Goal: Task Accomplishment & Management: Manage account settings

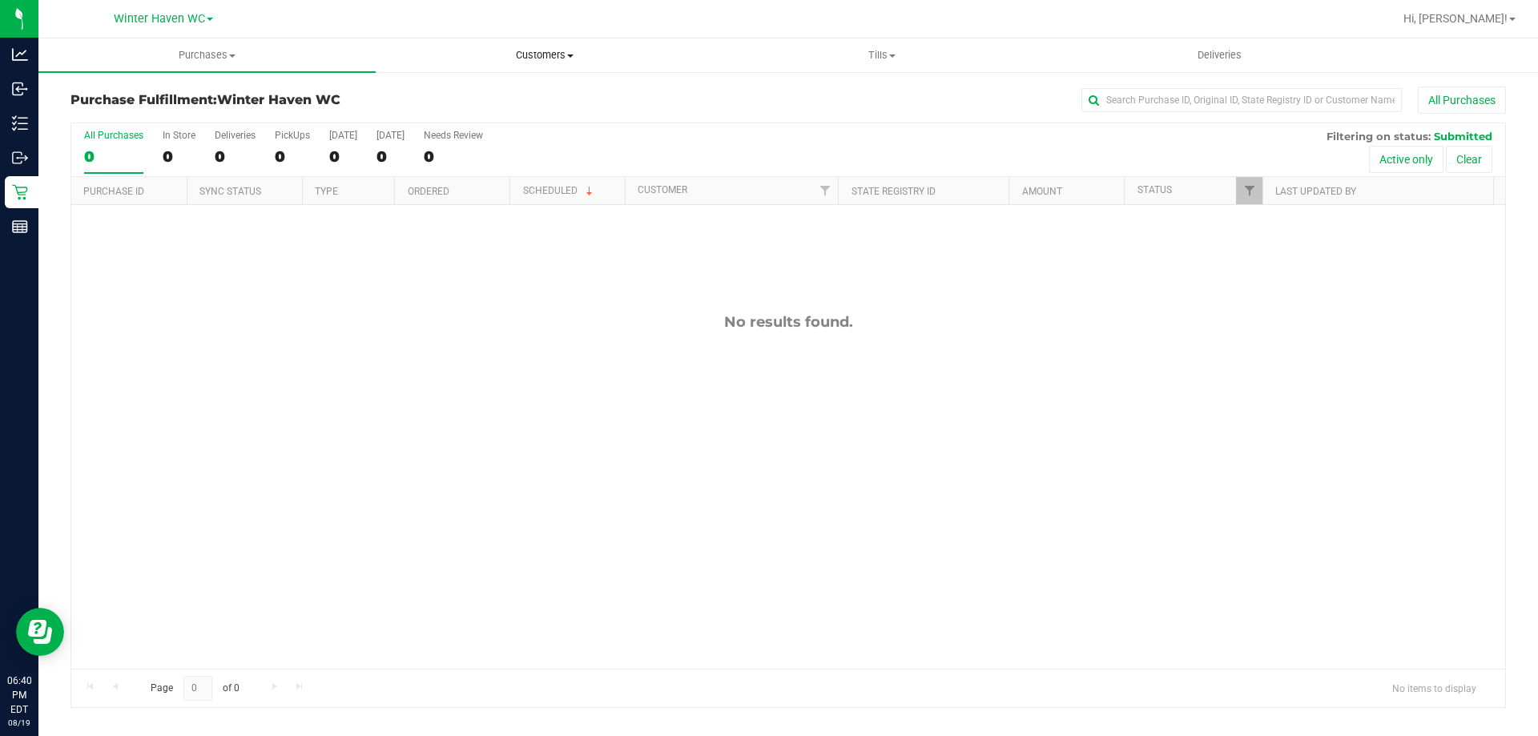
click at [524, 58] on span "Customers" at bounding box center [545, 55] width 336 height 14
click at [502, 110] on span "Add a new customer" at bounding box center [451, 116] width 151 height 14
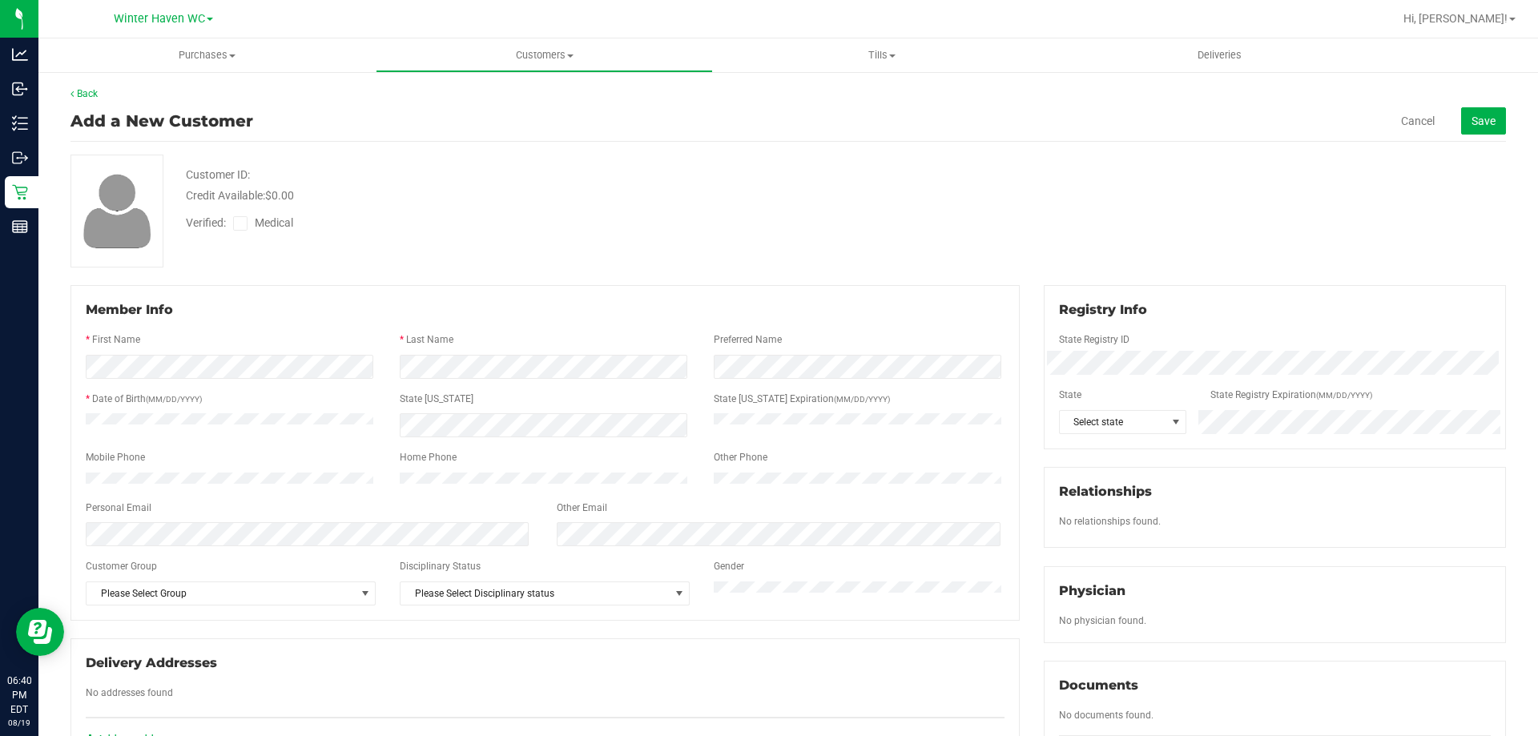
click at [469, 315] on div "Member Info" at bounding box center [545, 309] width 919 height 19
click at [243, 224] on icon at bounding box center [241, 224] width 10 height 0
click at [0, 0] on input "Medical" at bounding box center [0, 0] width 0 height 0
click at [1091, 416] on span "Select state" at bounding box center [1113, 422] width 107 height 22
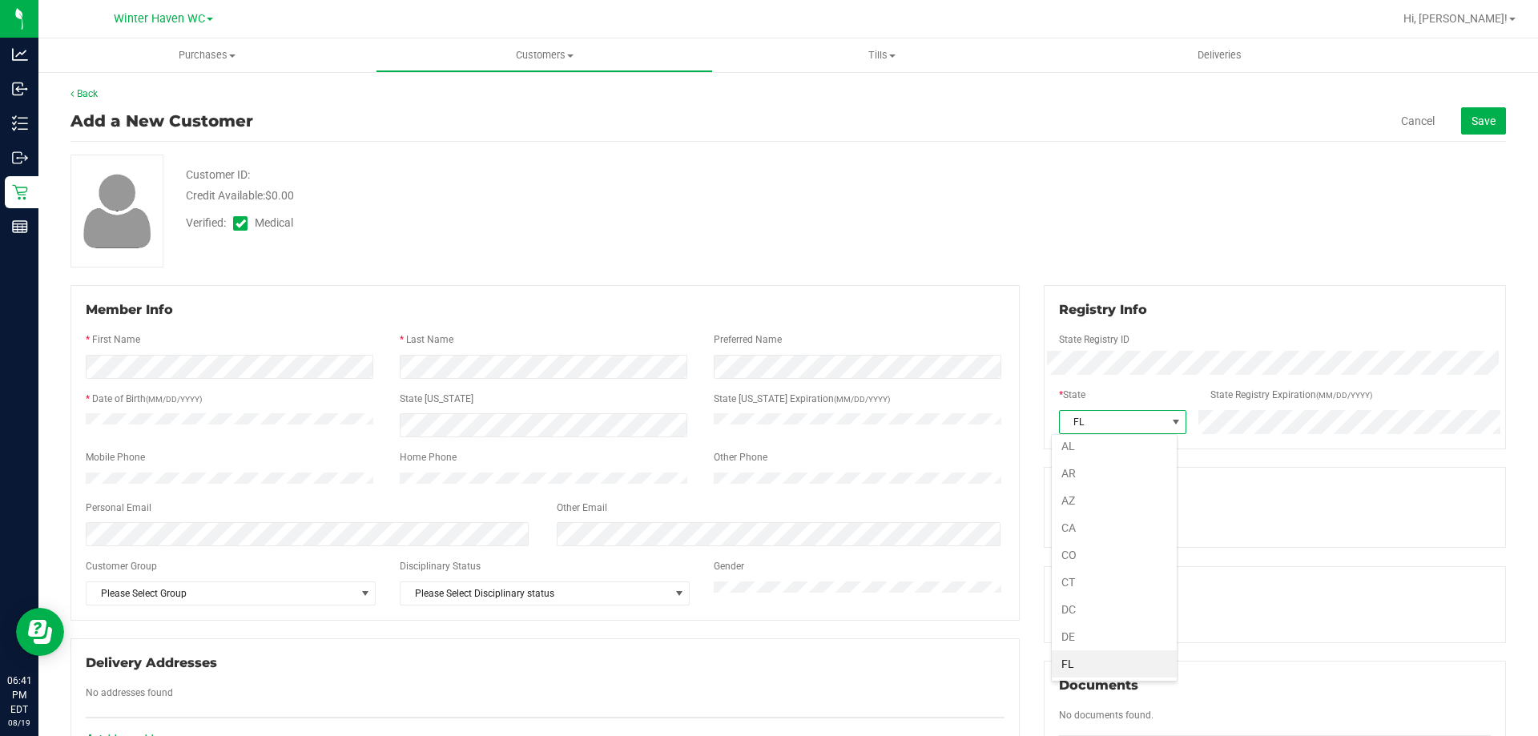
click at [942, 192] on div "Customer ID: Credit Available: $0.00 Verified: Medical" at bounding box center [788, 211] width 1460 height 113
click at [341, 236] on div "Verified: Medical" at bounding box center [296, 227] width 244 height 24
click at [1461, 128] on button "Save" at bounding box center [1483, 120] width 45 height 27
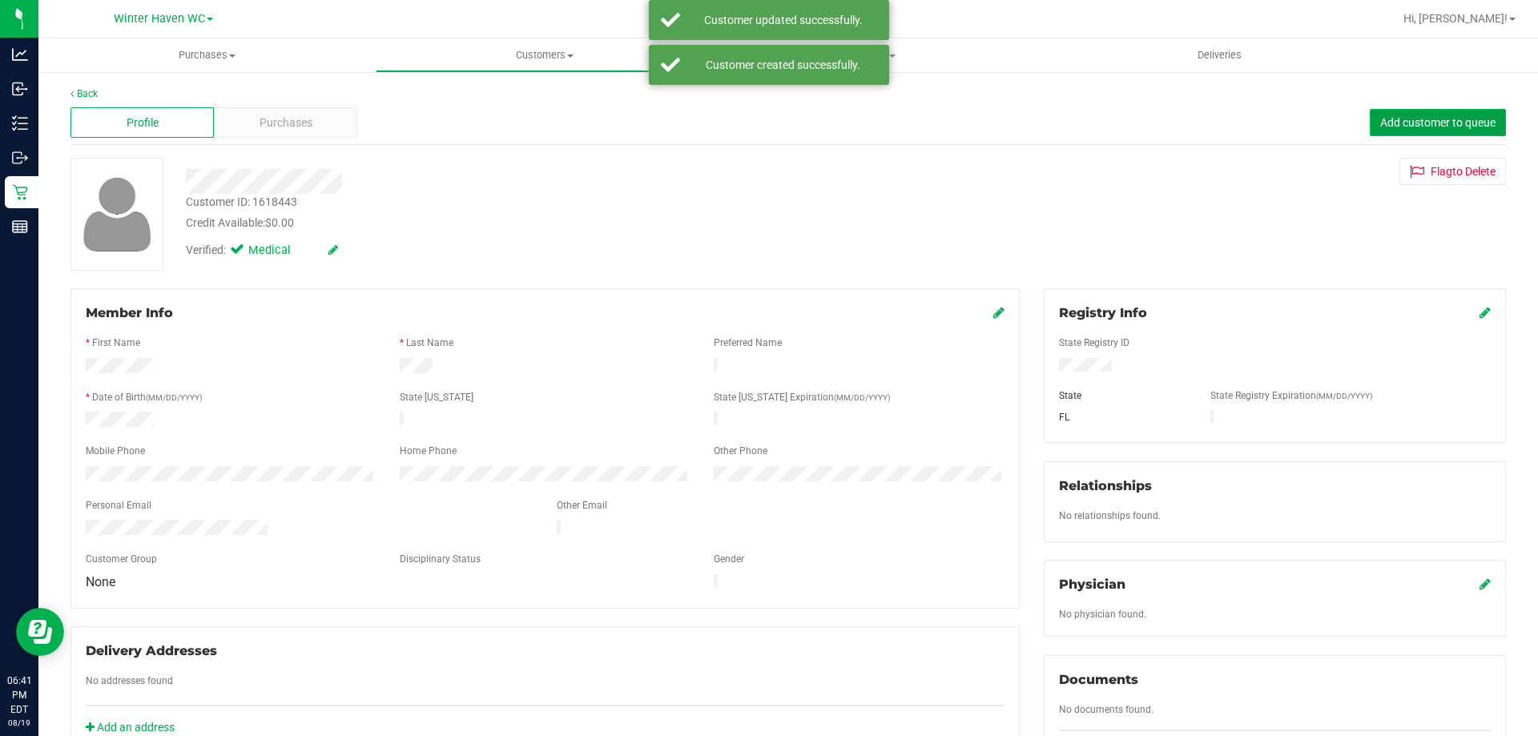
click at [1483, 119] on button "Add customer to queue" at bounding box center [1438, 122] width 136 height 27
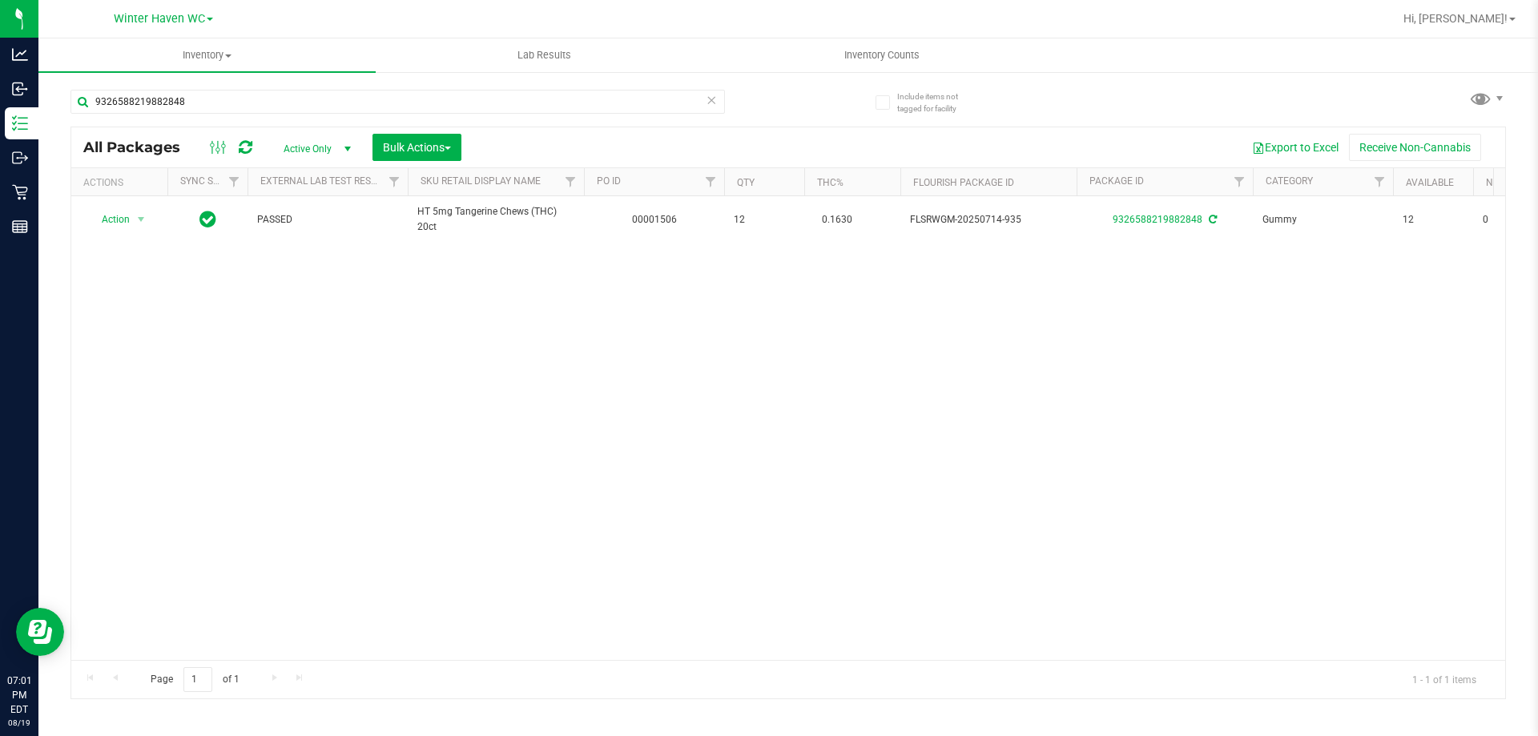
click at [176, 88] on div "9326588219882848" at bounding box center [430, 100] width 718 height 51
click at [177, 97] on input "9326588219882848" at bounding box center [398, 102] width 655 height 24
type input "balm"
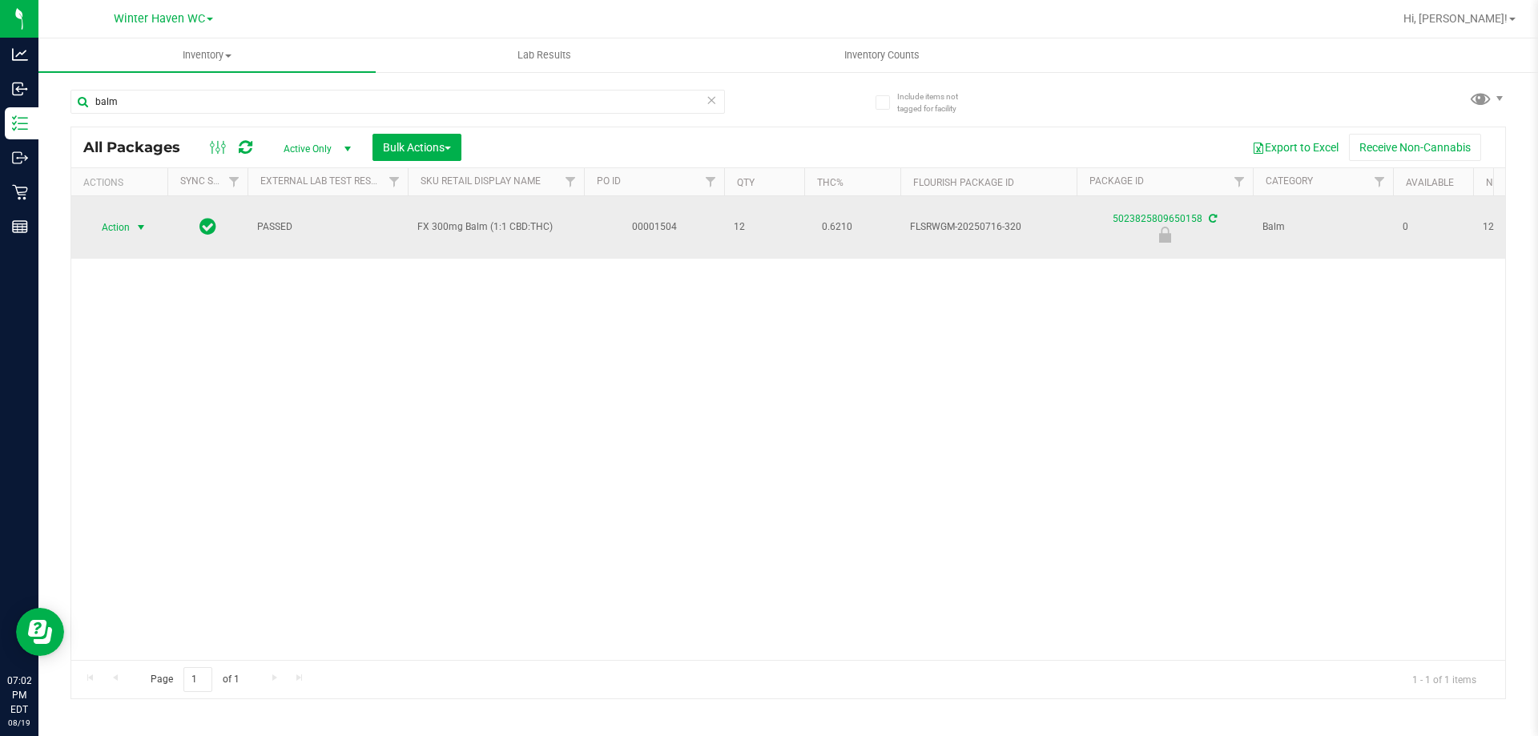
click at [120, 223] on span "Action" at bounding box center [108, 227] width 43 height 22
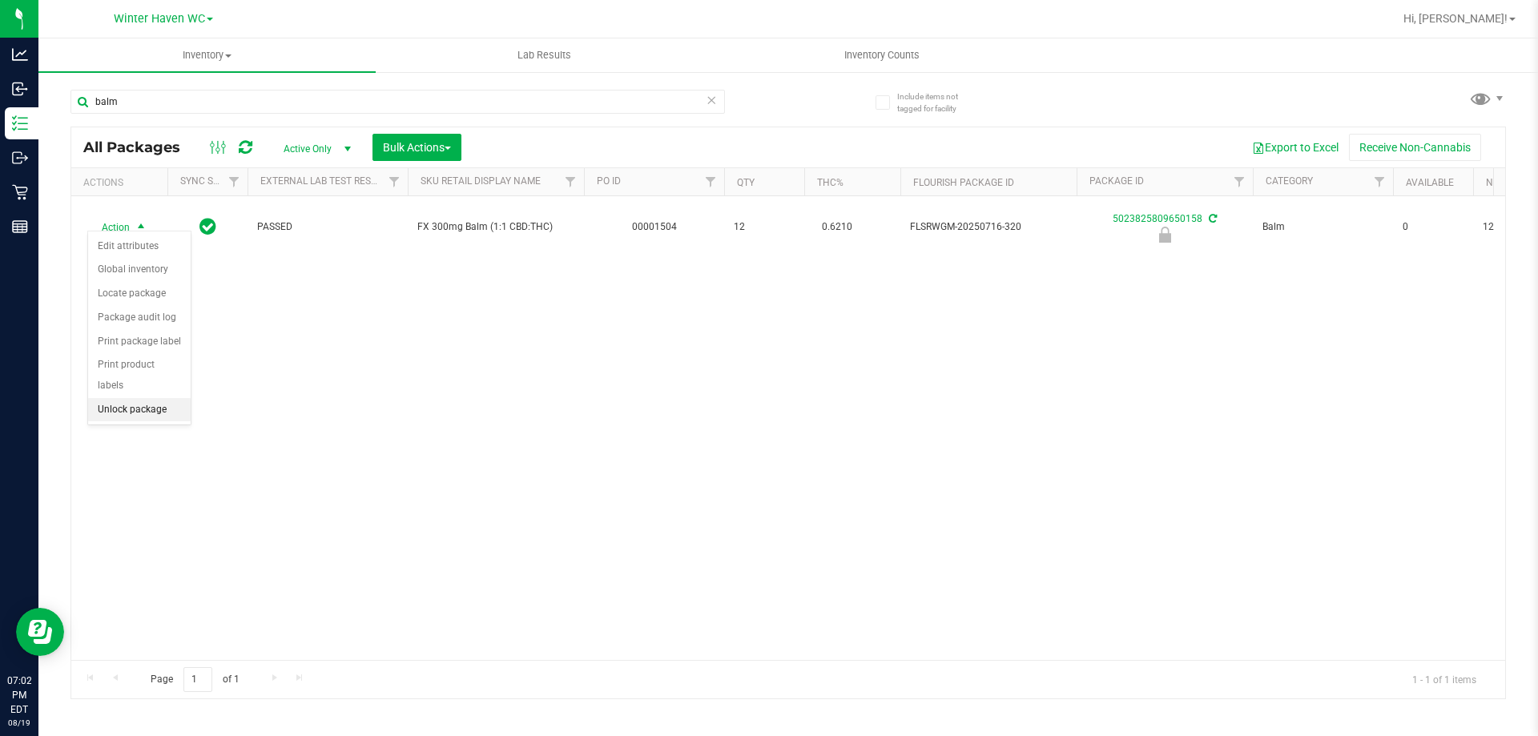
click at [163, 398] on li "Unlock package" at bounding box center [139, 410] width 103 height 24
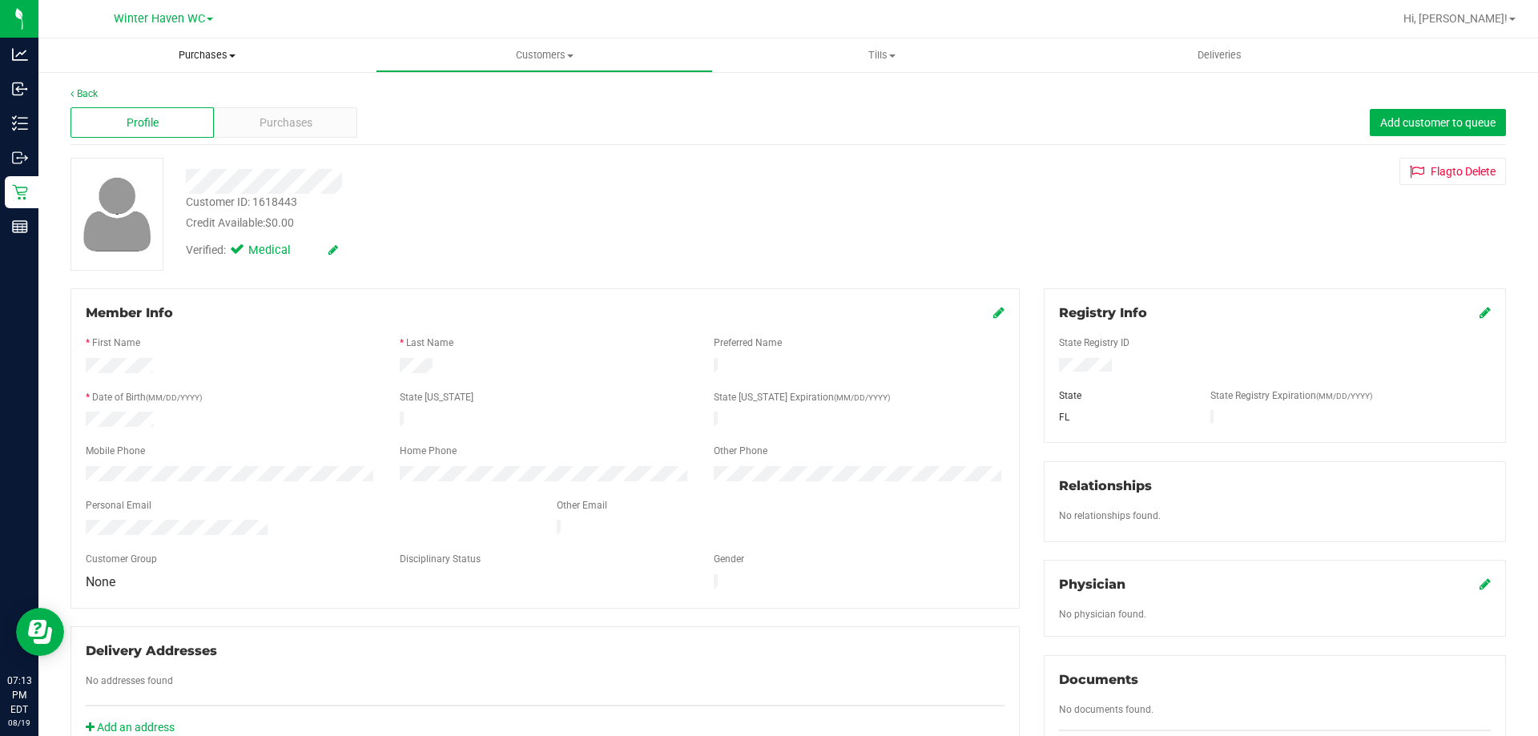
click at [195, 49] on span "Purchases" at bounding box center [206, 55] width 337 height 14
click at [126, 113] on span "Fulfillment" at bounding box center [87, 116] width 99 height 14
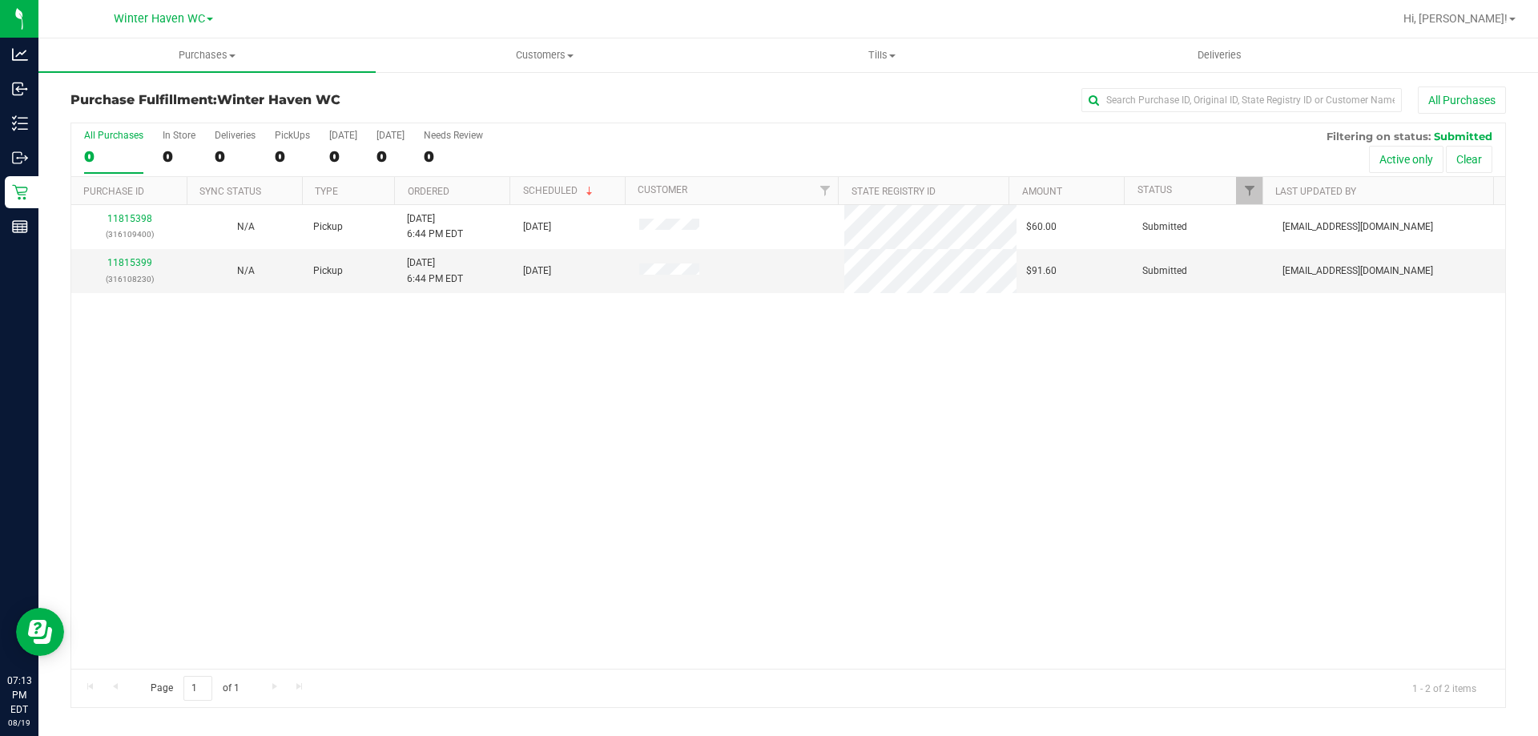
click at [526, 452] on div "11815398 (316109400) N/A Pickup 8/19/2025 6:44 PM EDT 8/19/2025 $60.00 Submitte…" at bounding box center [788, 437] width 1434 height 464
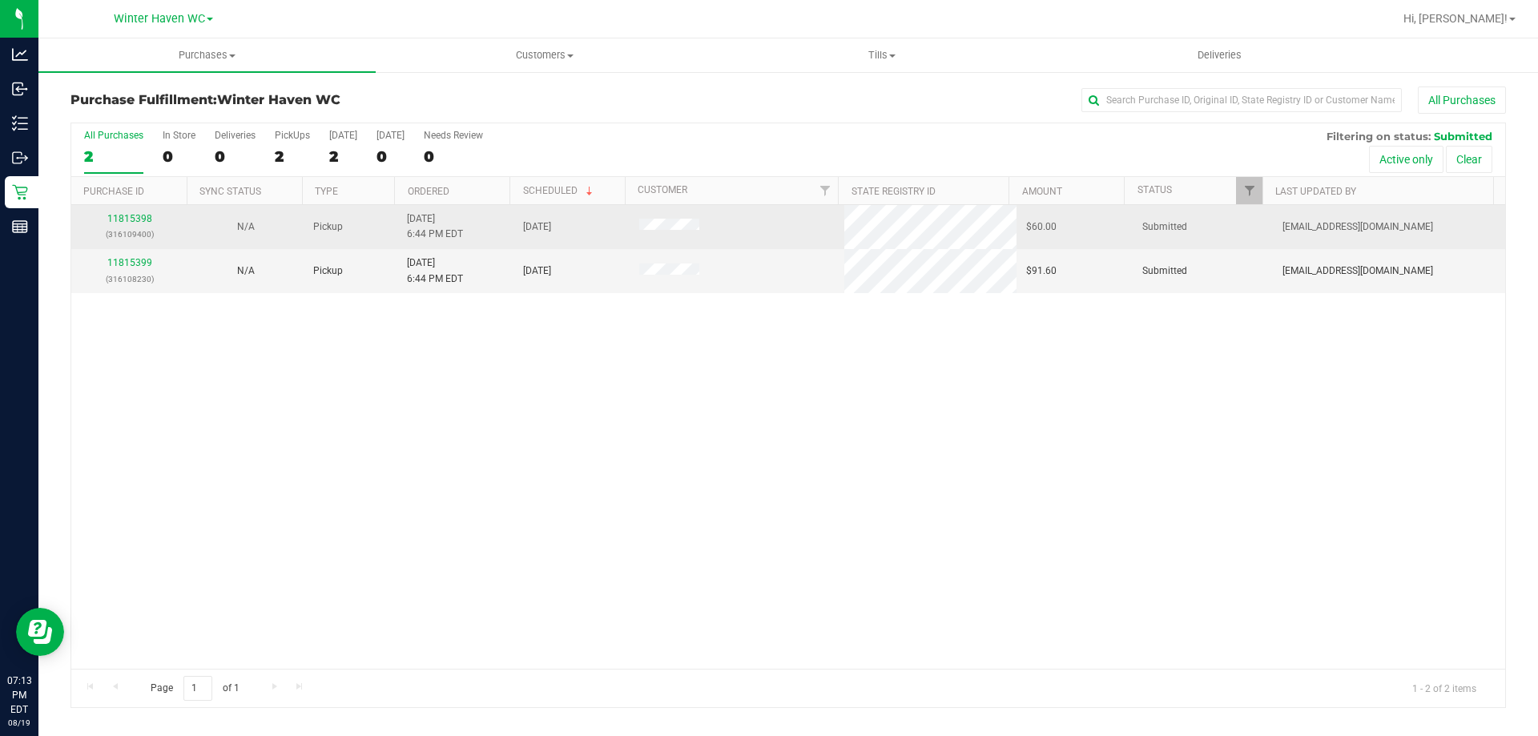
click at [128, 224] on div "11815398 (316109400)" at bounding box center [129, 227] width 97 height 30
click at [128, 221] on link "11815398" at bounding box center [129, 218] width 45 height 11
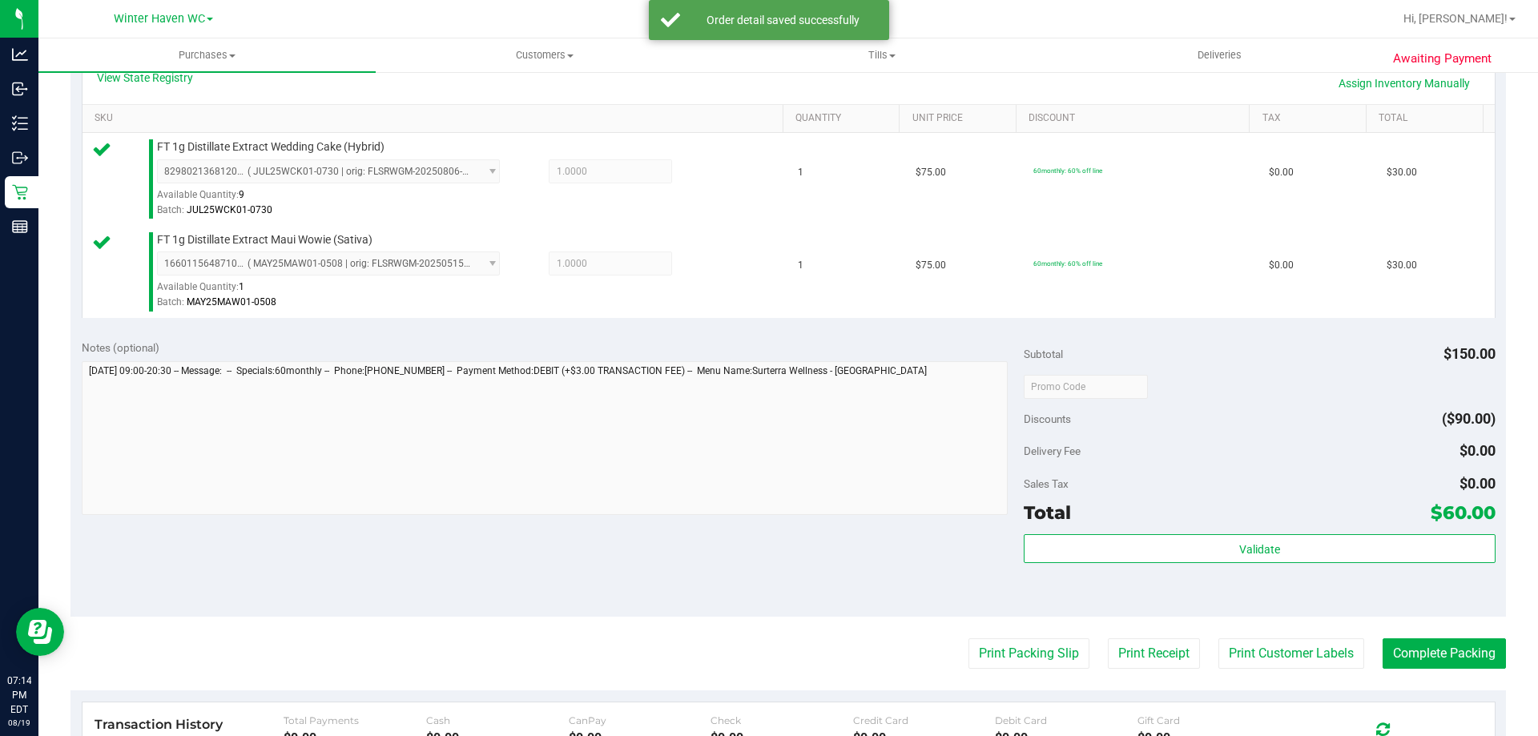
scroll to position [481, 0]
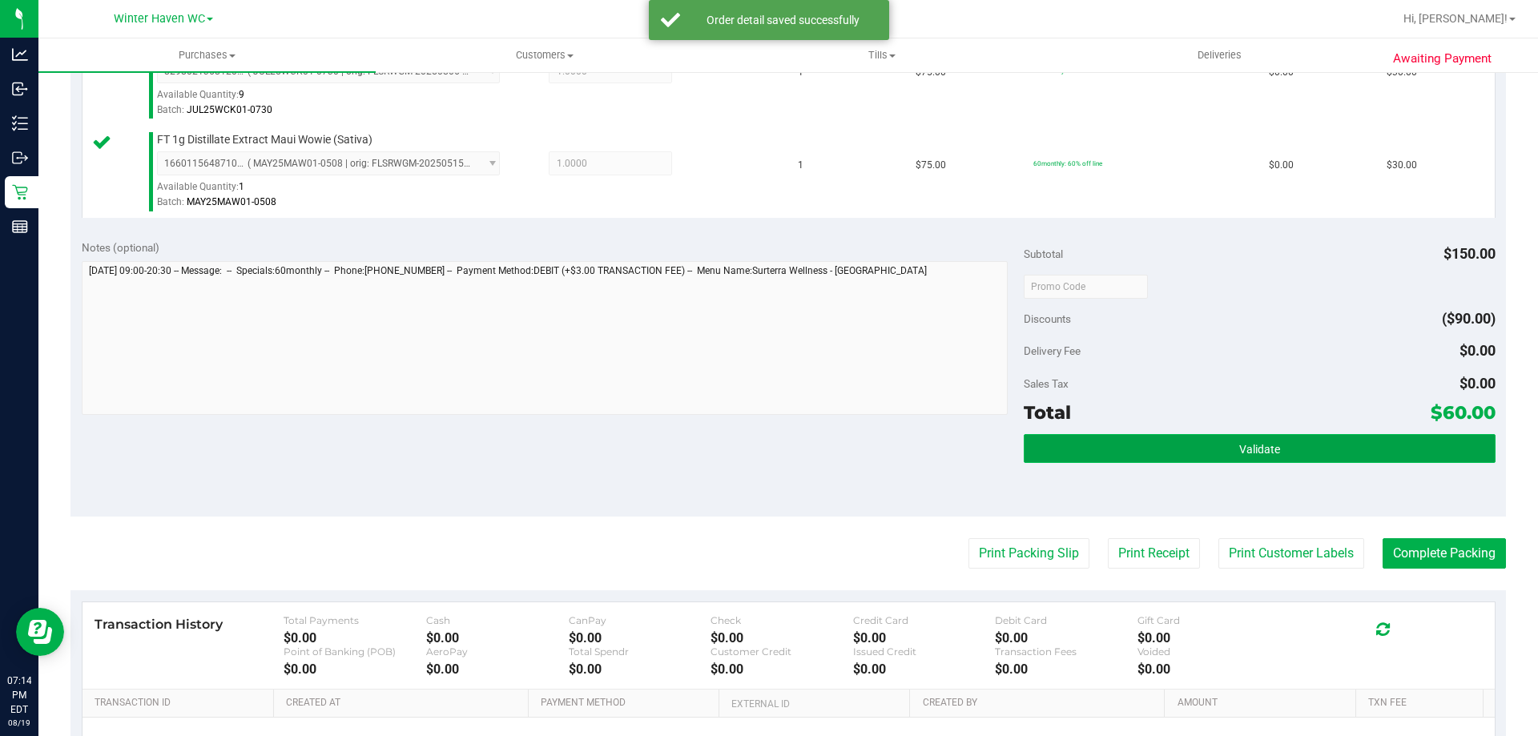
click at [1339, 434] on button "Validate" at bounding box center [1259, 448] width 471 height 29
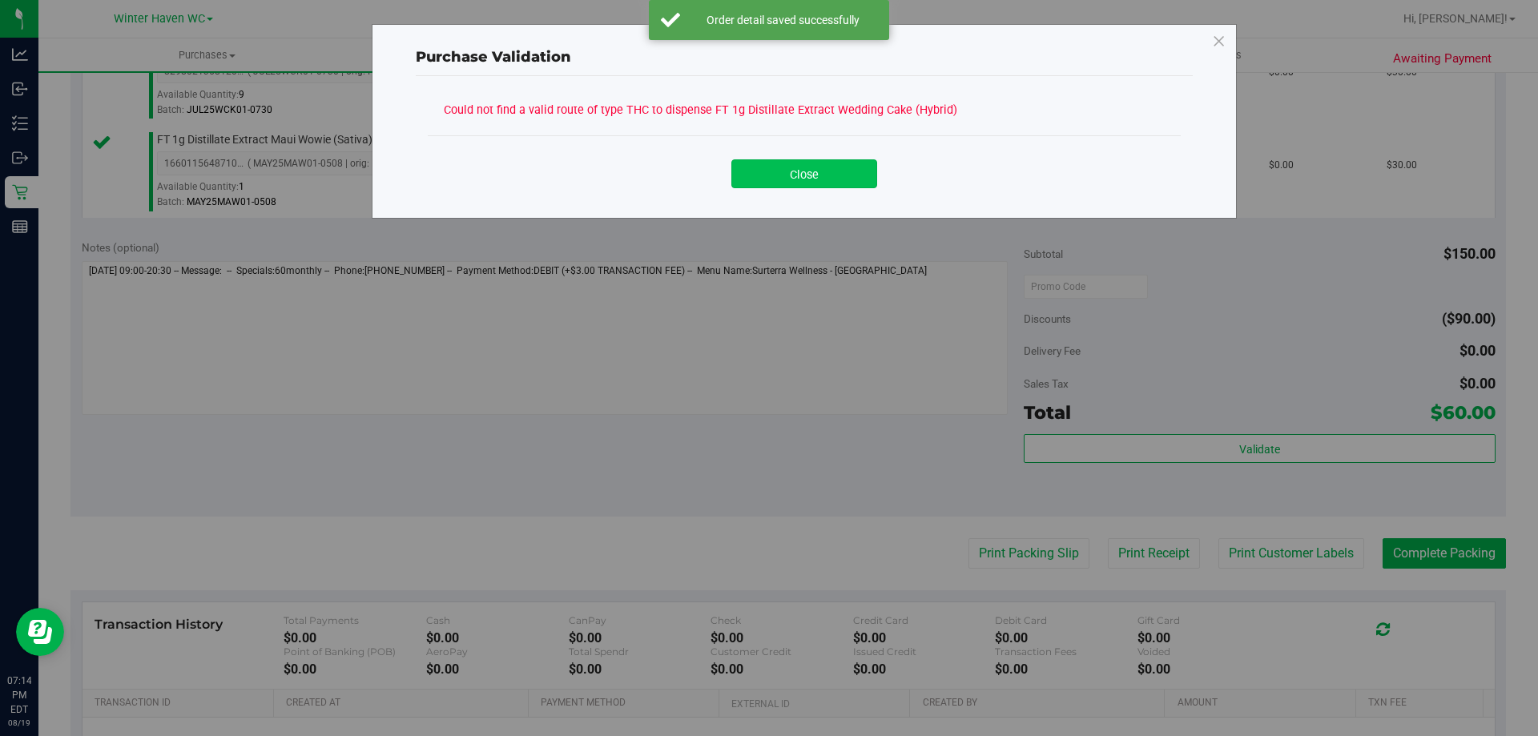
click at [820, 175] on button "Close" at bounding box center [805, 173] width 146 height 29
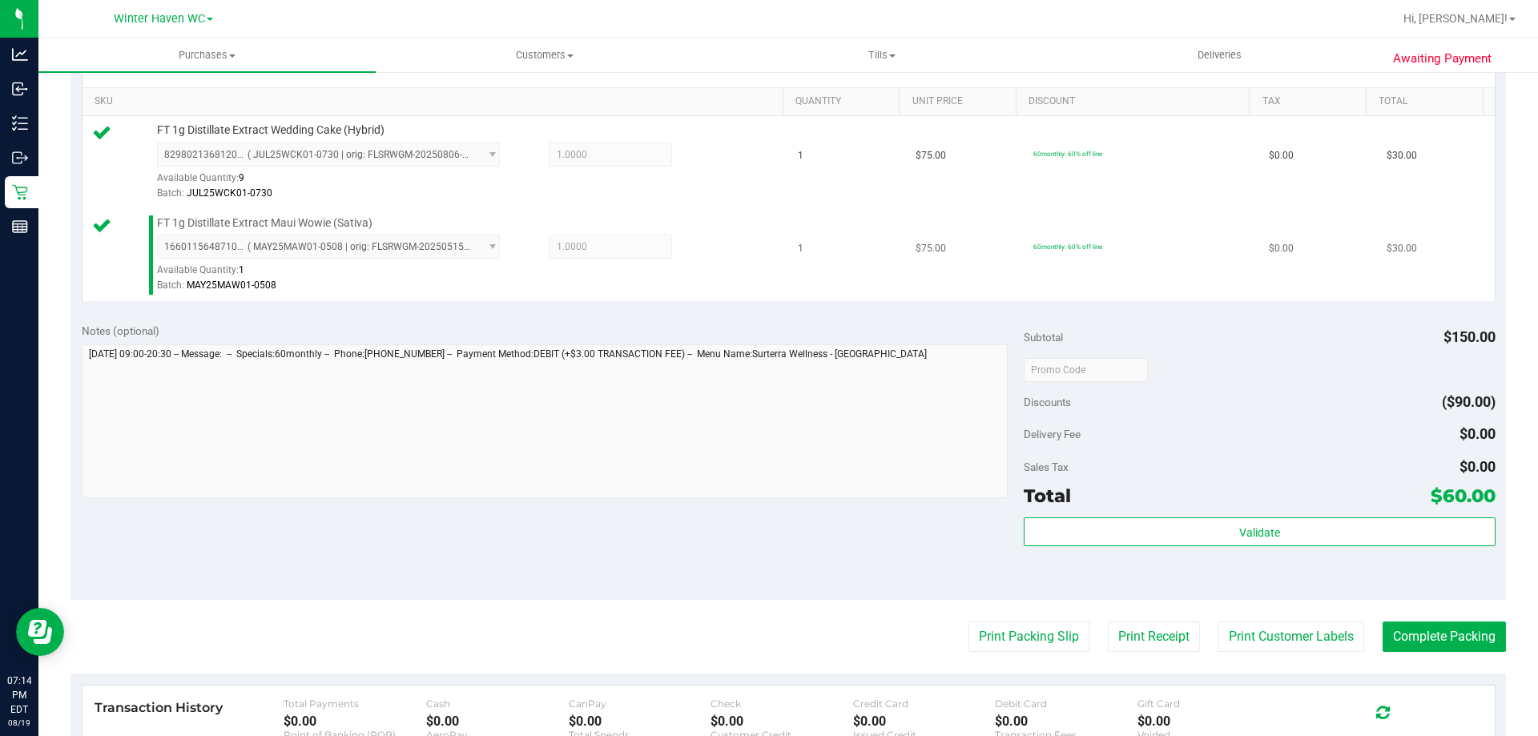
scroll to position [320, 0]
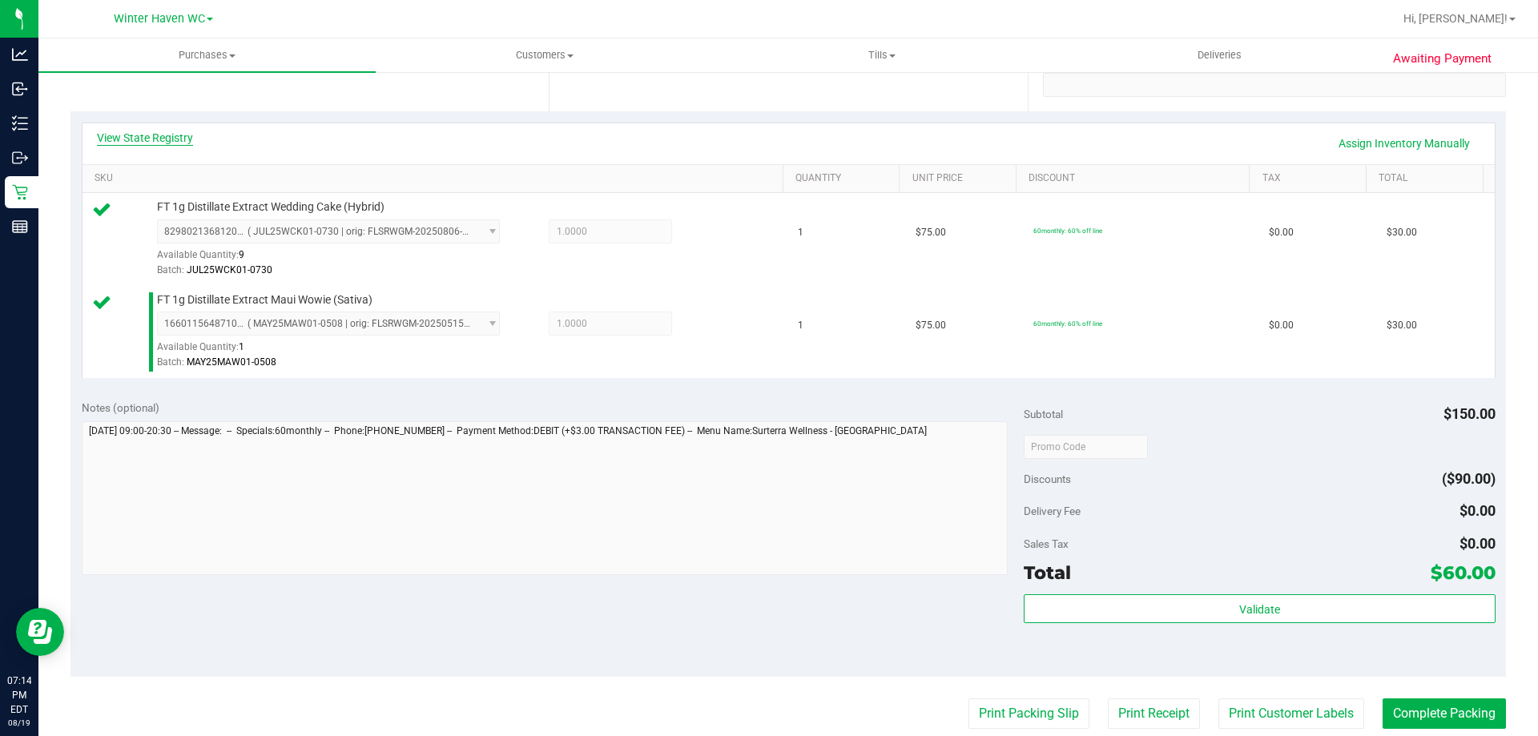
click at [139, 143] on link "View State Registry" at bounding box center [145, 138] width 96 height 16
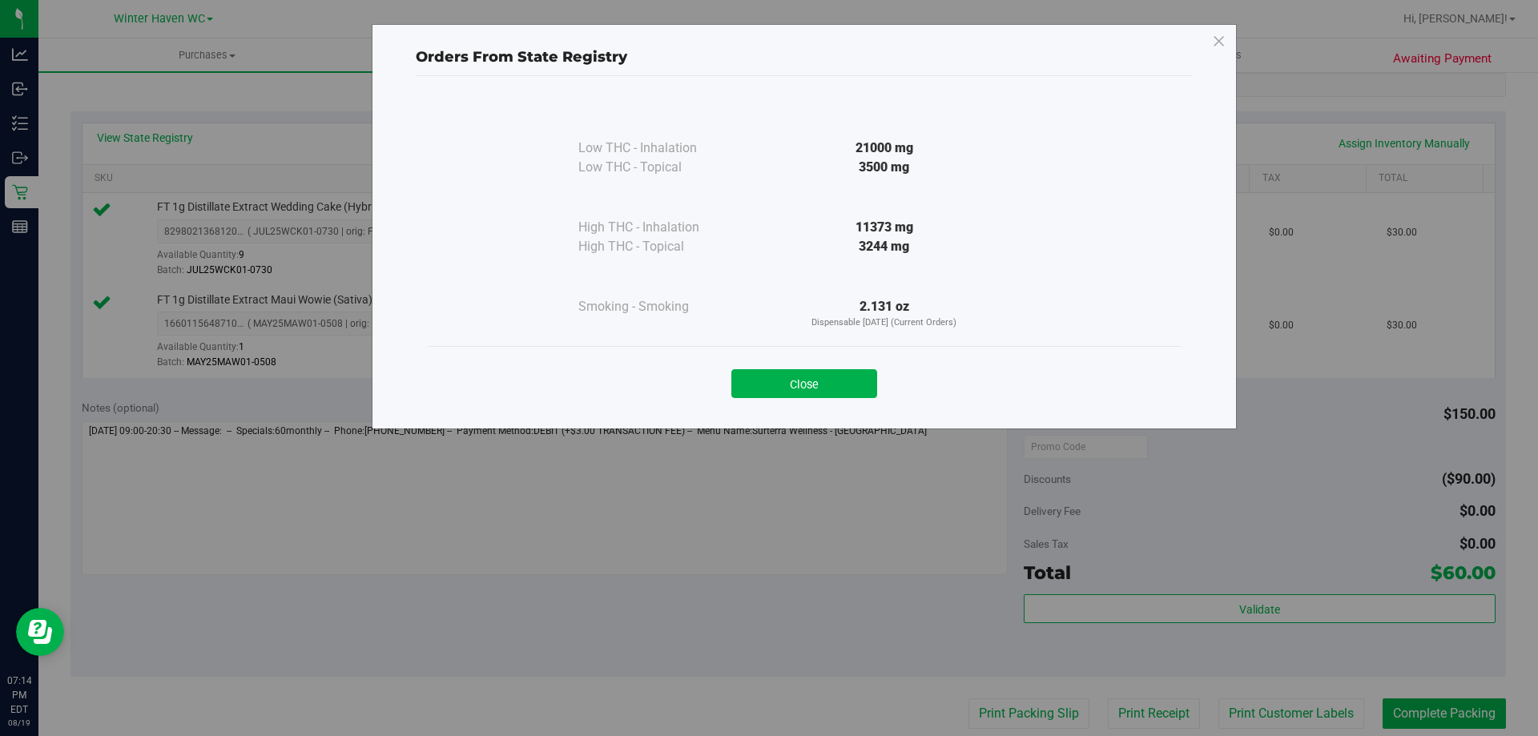
click at [822, 387] on button "Close" at bounding box center [805, 383] width 146 height 29
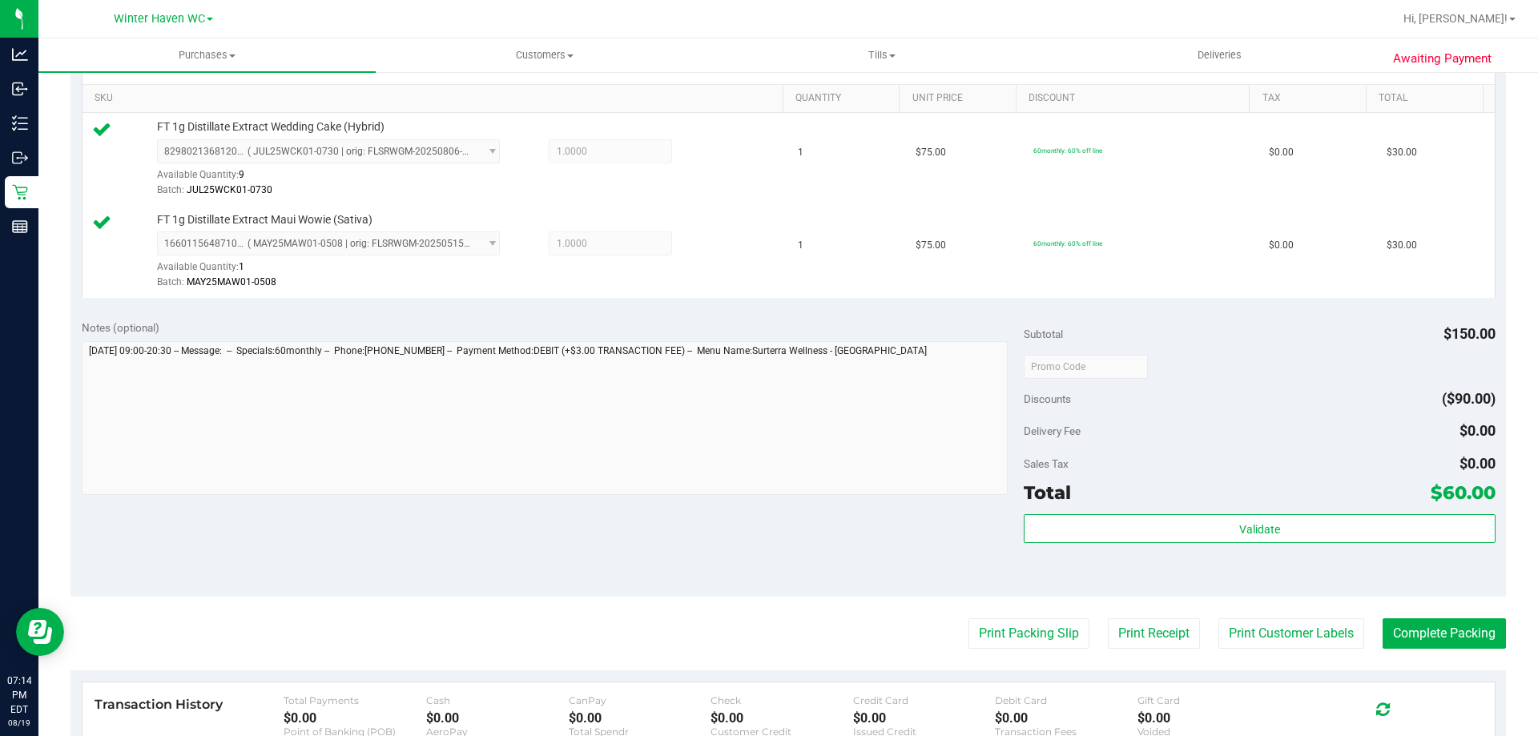
scroll to position [0, 0]
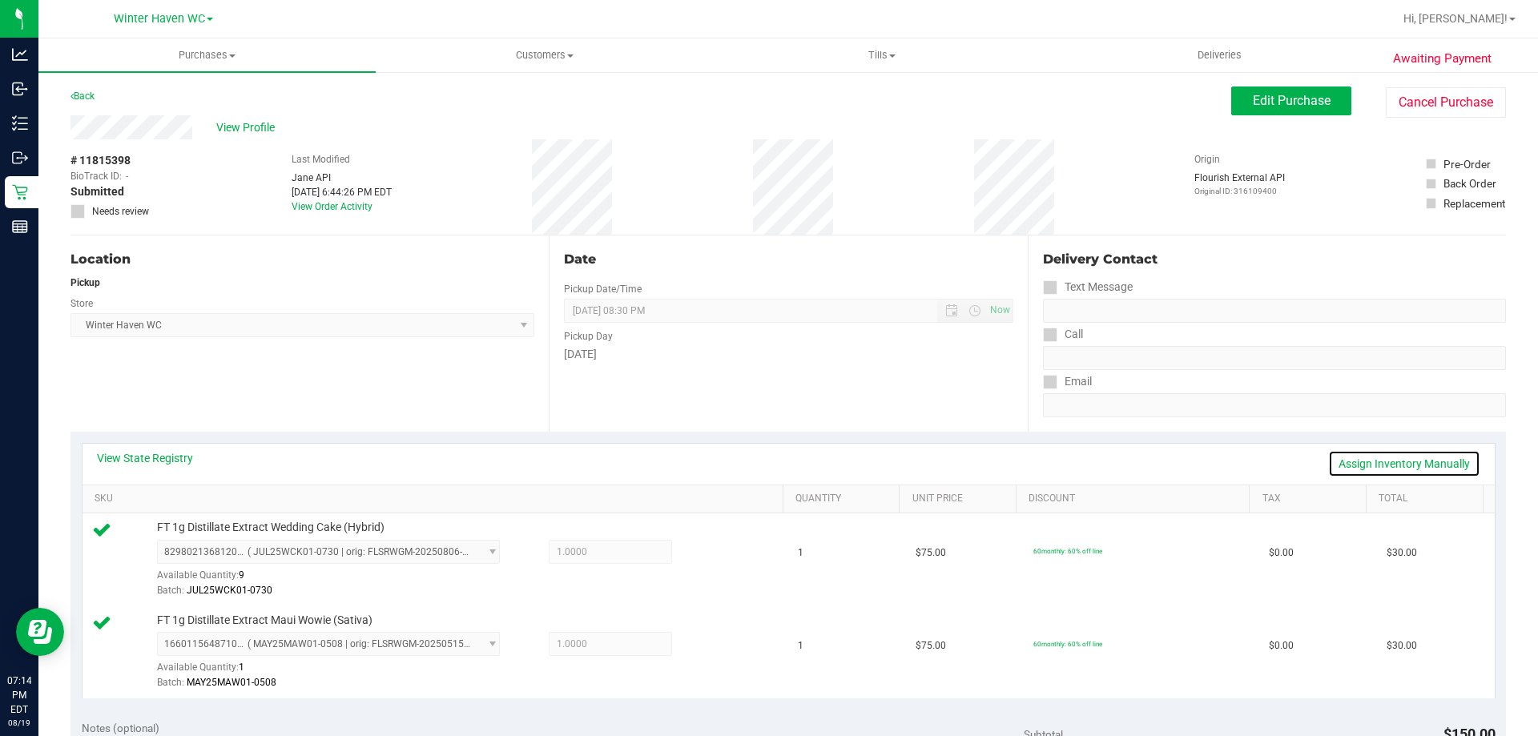
click at [1359, 461] on link "Assign Inventory Manually" at bounding box center [1404, 463] width 152 height 27
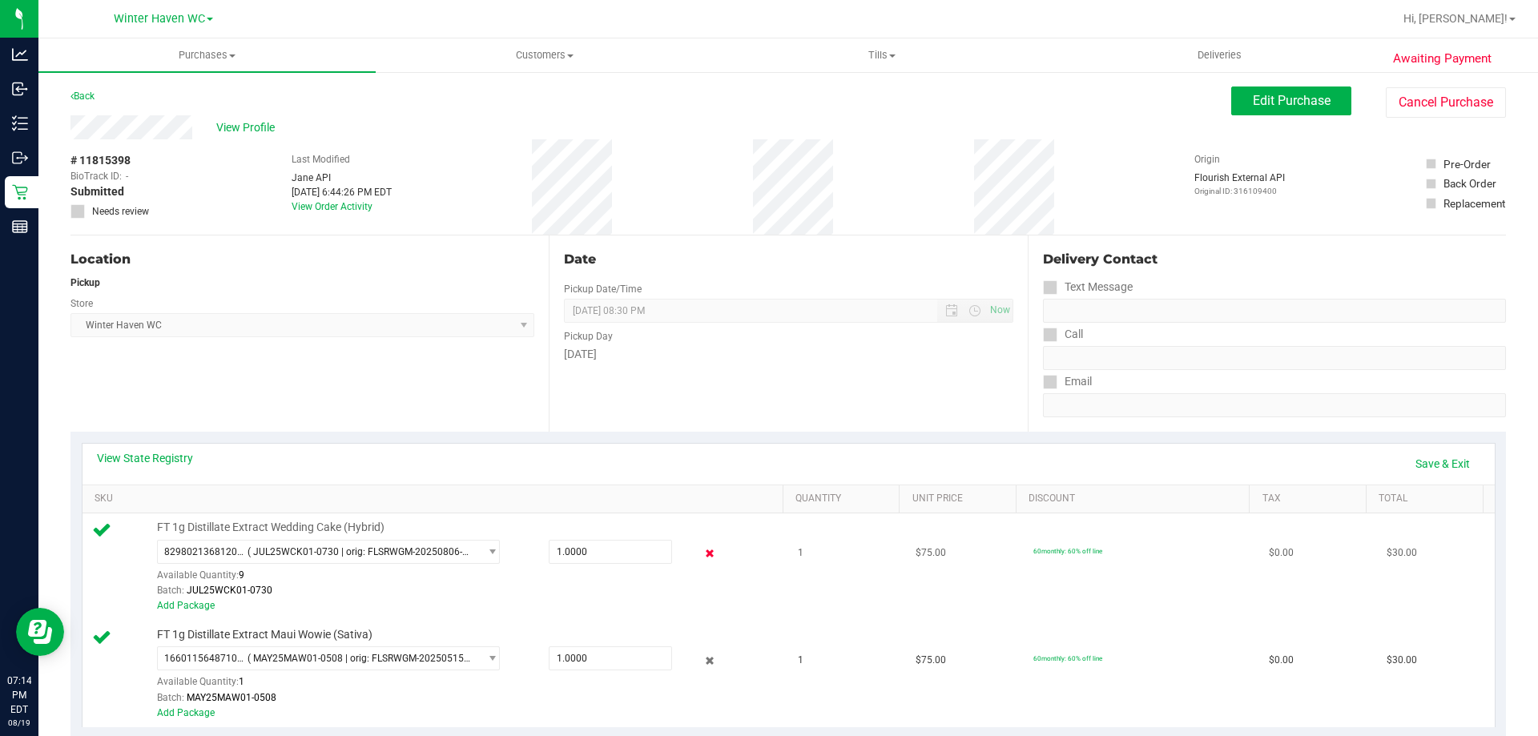
click at [707, 550] on icon at bounding box center [710, 554] width 17 height 18
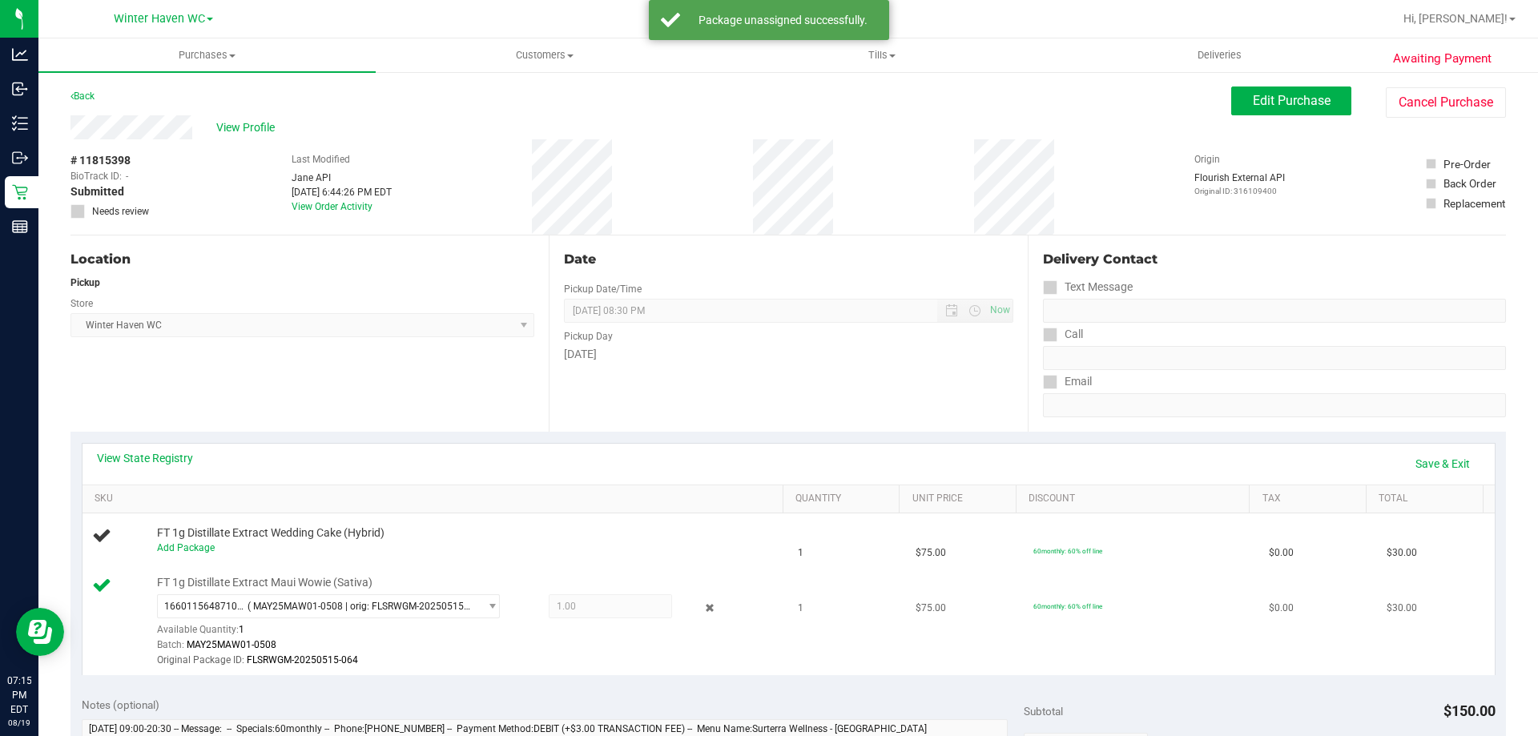
drag, startPoint x: 705, startPoint y: 607, endPoint x: 728, endPoint y: 598, distance: 24.1
click at [704, 606] on icon at bounding box center [710, 608] width 17 height 18
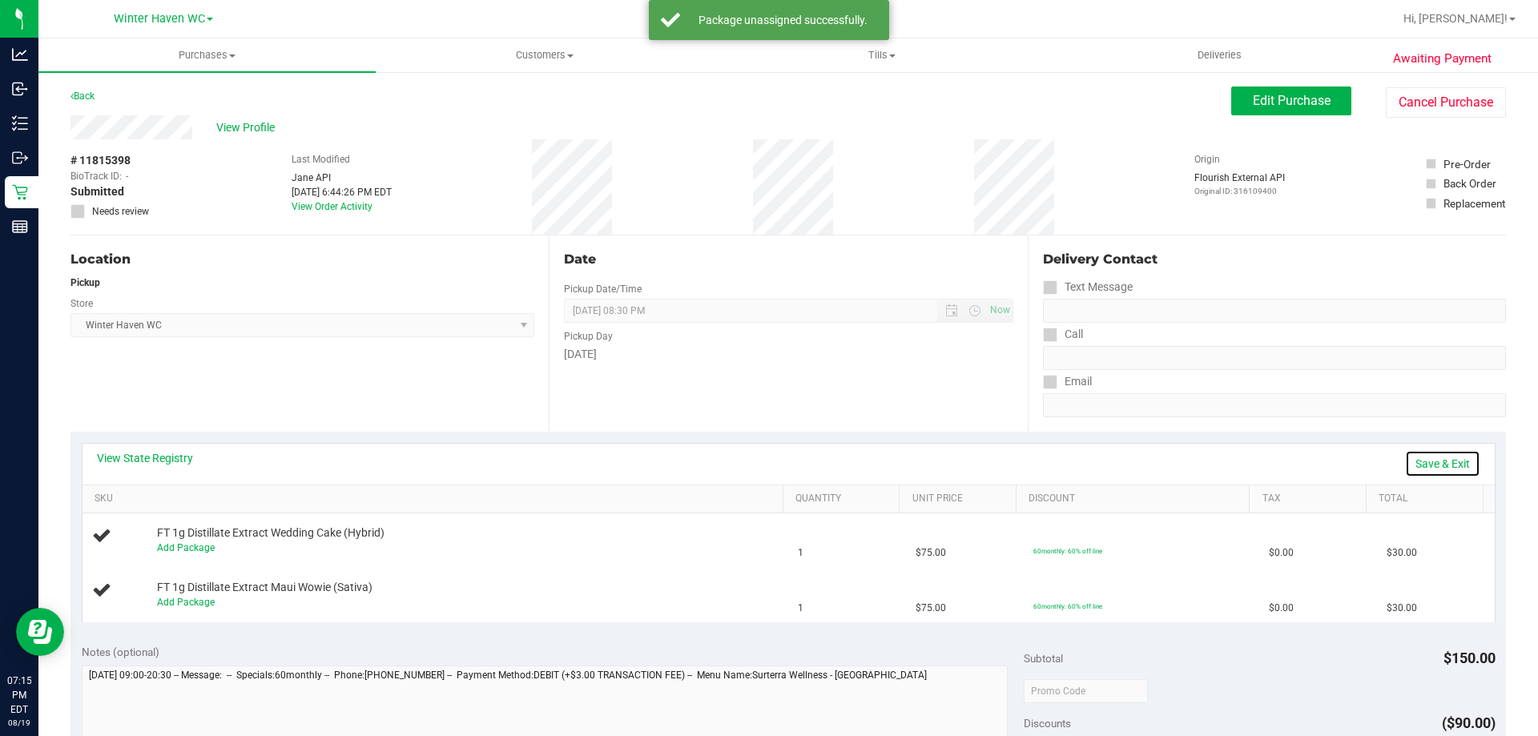
click at [1417, 466] on link "Save & Exit" at bounding box center [1442, 463] width 75 height 27
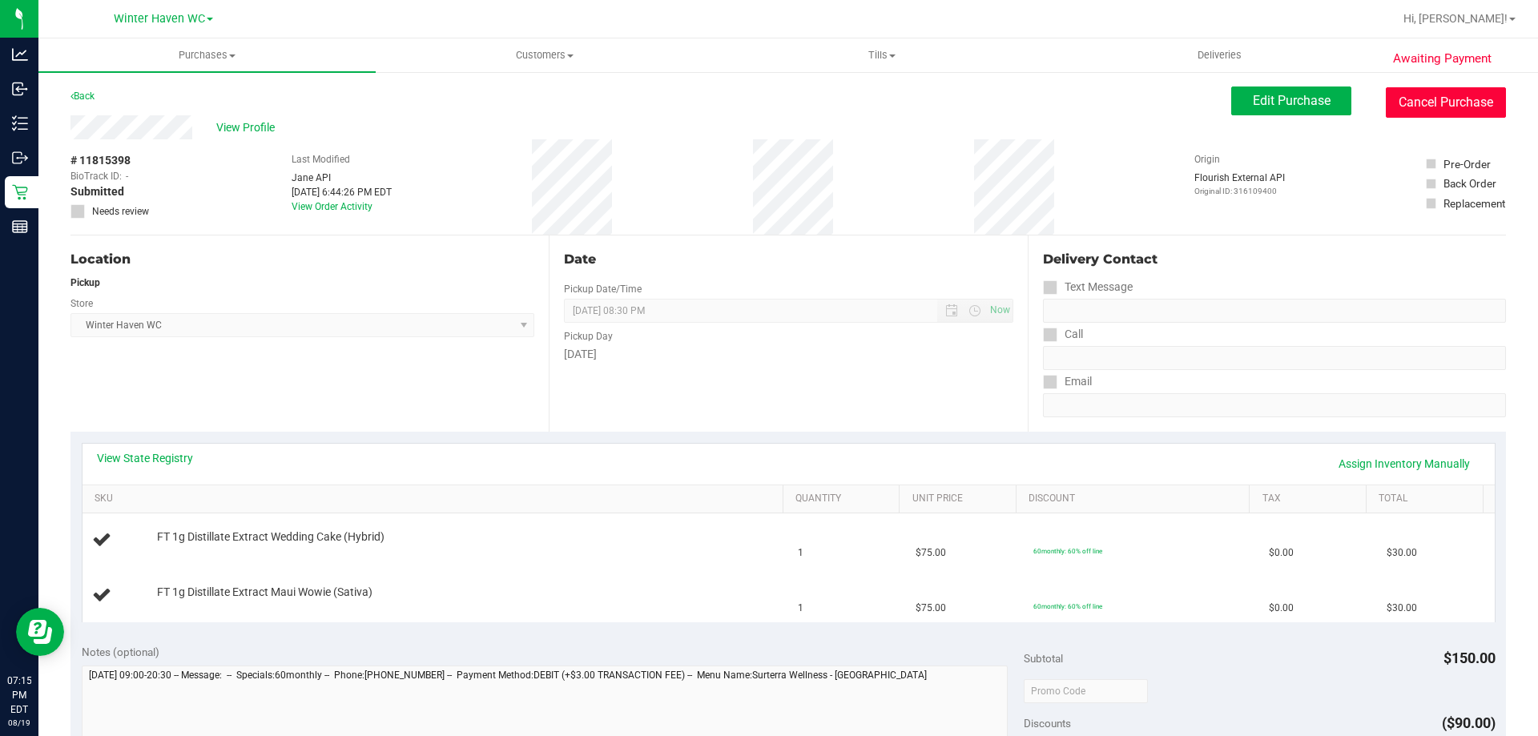
click at [1429, 115] on button "Cancel Purchase" at bounding box center [1446, 102] width 120 height 30
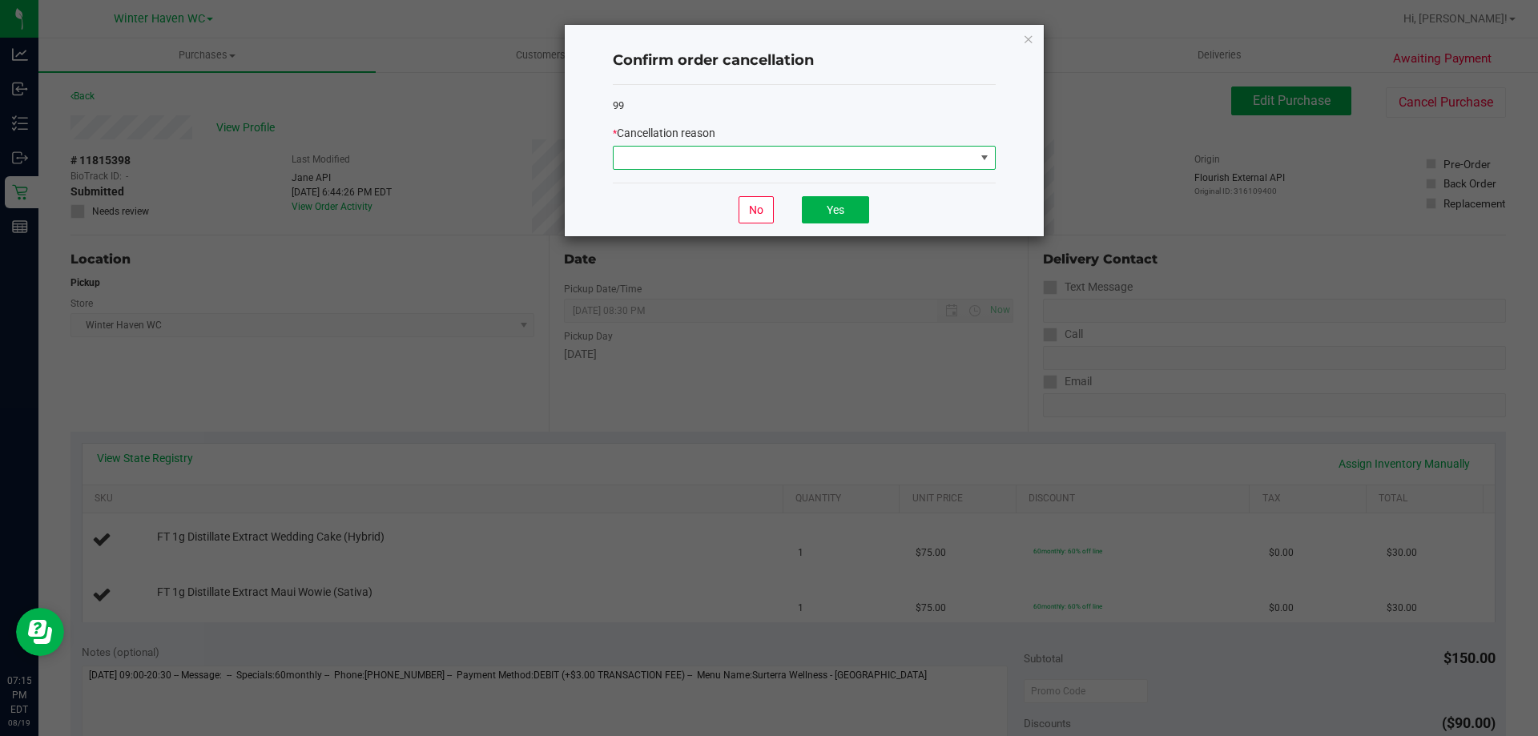
click at [941, 147] on span at bounding box center [794, 158] width 361 height 22
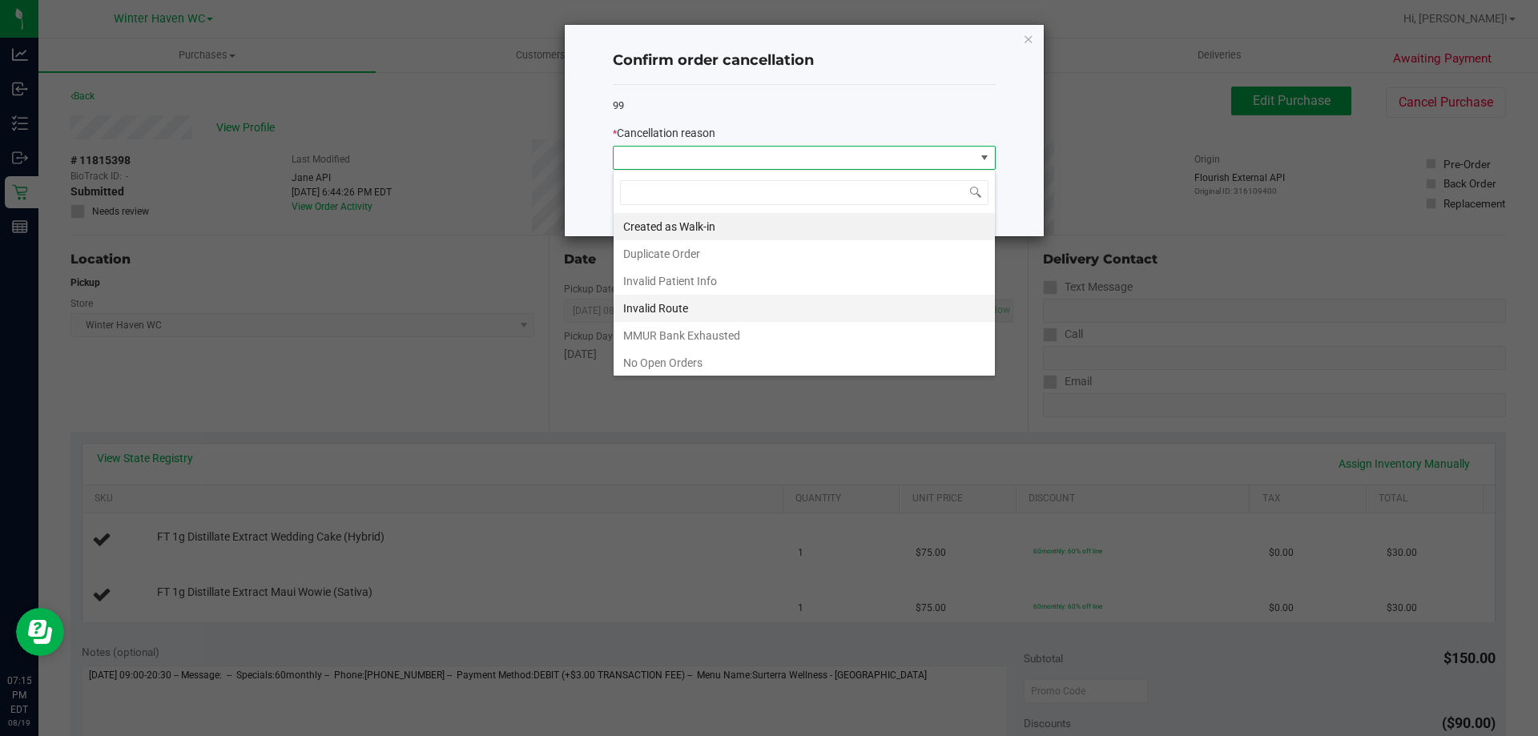
scroll to position [80, 0]
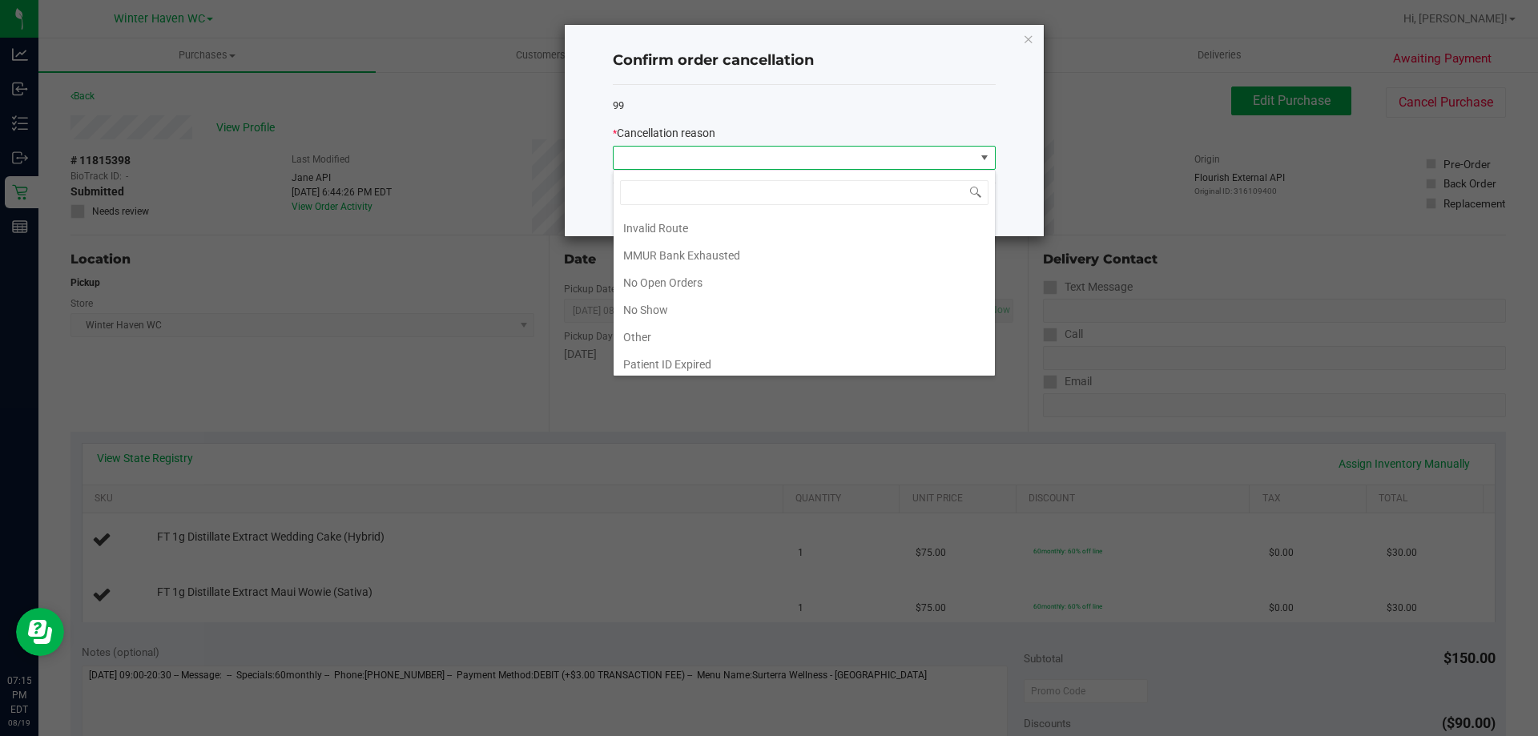
drag, startPoint x: 662, startPoint y: 333, endPoint x: 683, endPoint y: 325, distance: 23.1
click at [661, 333] on li "Other" at bounding box center [804, 337] width 381 height 27
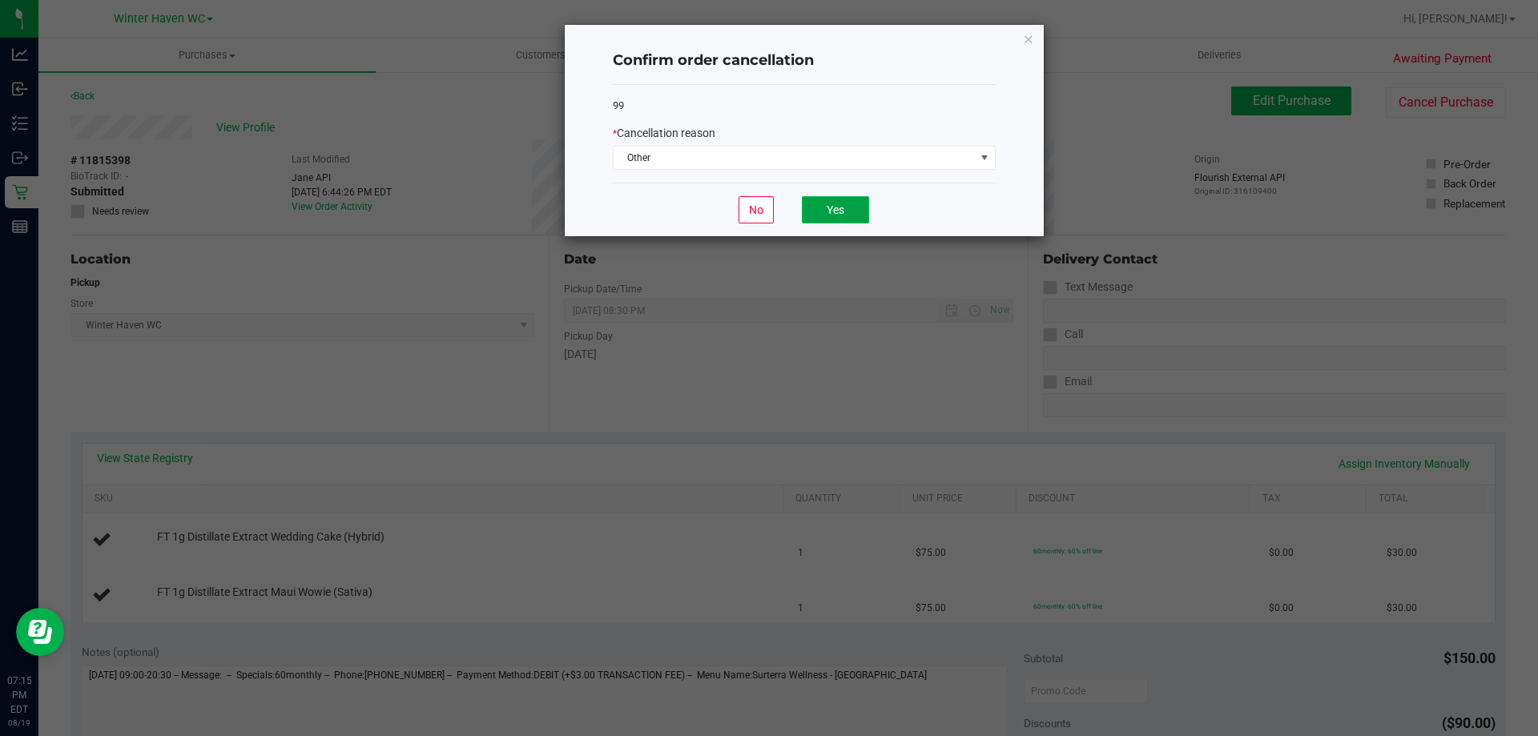
click at [818, 216] on button "Yes" at bounding box center [835, 209] width 67 height 27
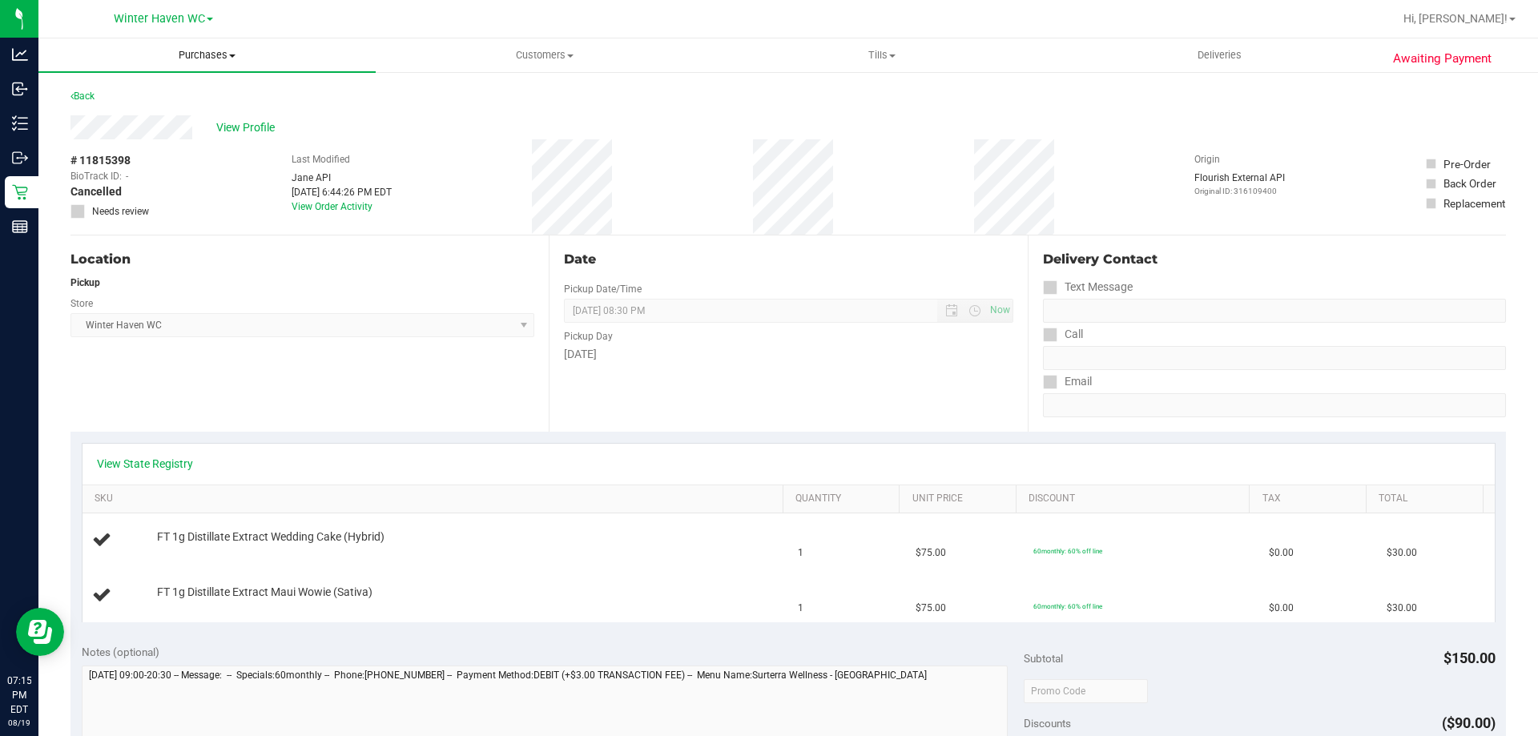
click at [180, 55] on span "Purchases" at bounding box center [206, 55] width 337 height 14
click at [143, 106] on li "Summary of purchases" at bounding box center [206, 96] width 337 height 19
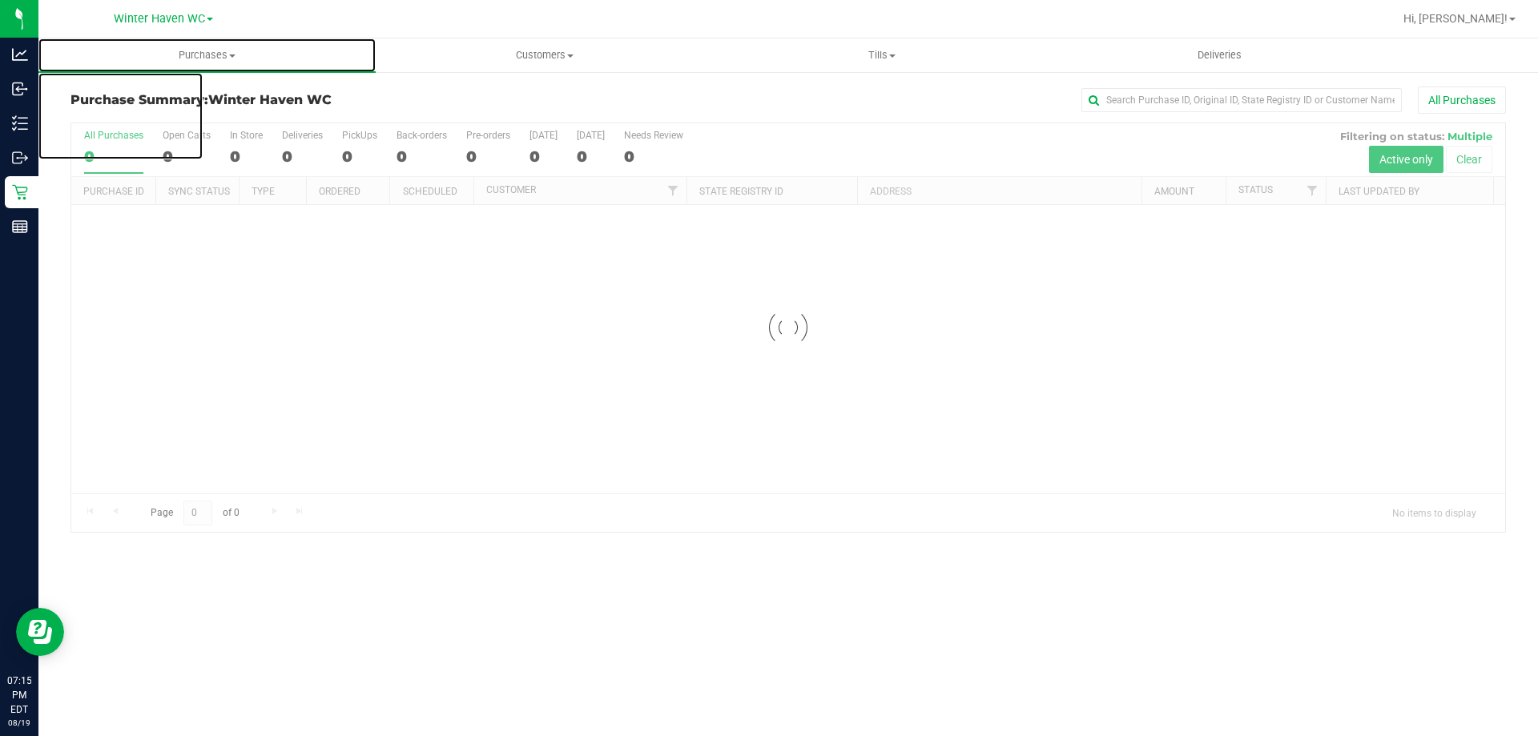
click at [179, 57] on span "Purchases" at bounding box center [206, 55] width 337 height 14
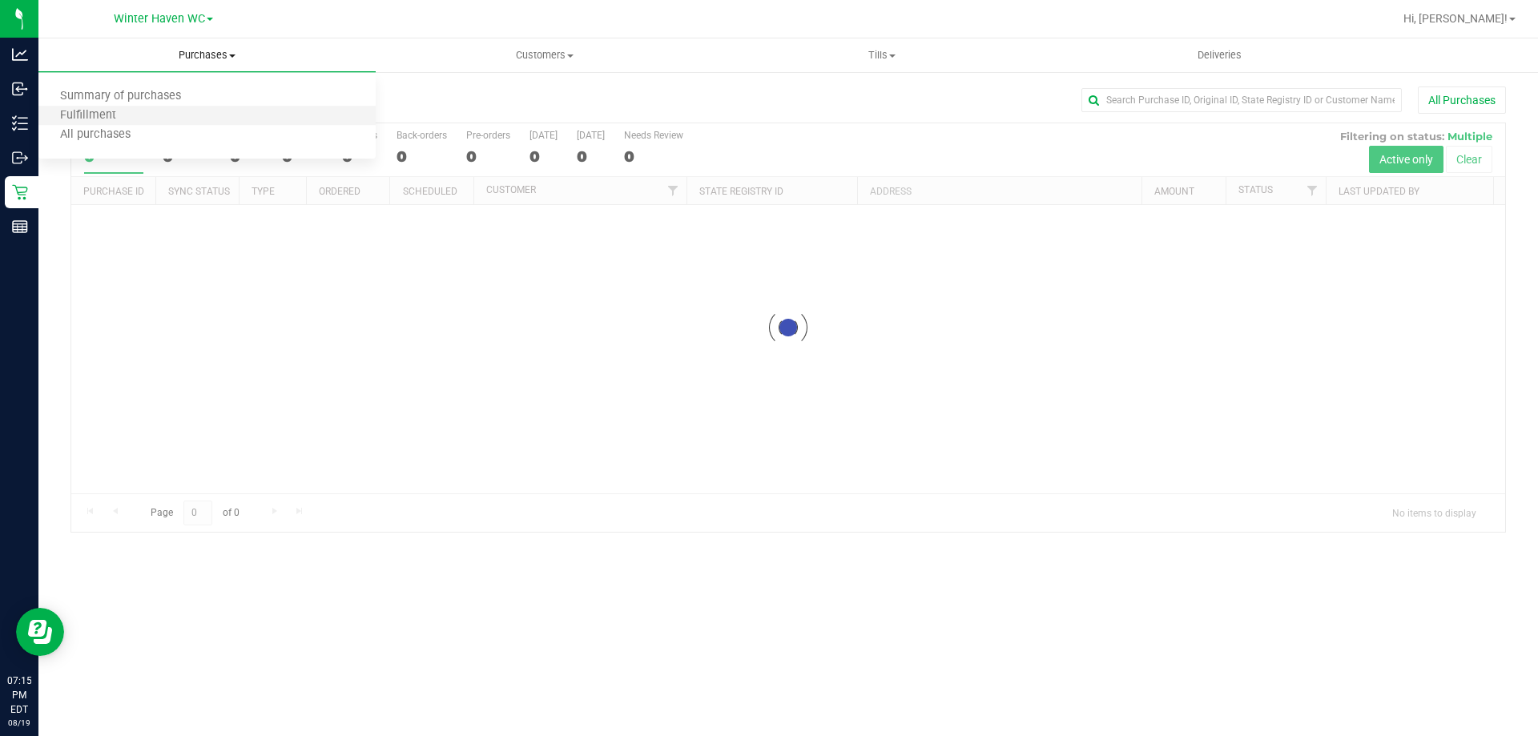
click at [145, 113] on li "Fulfillment" at bounding box center [206, 116] width 337 height 19
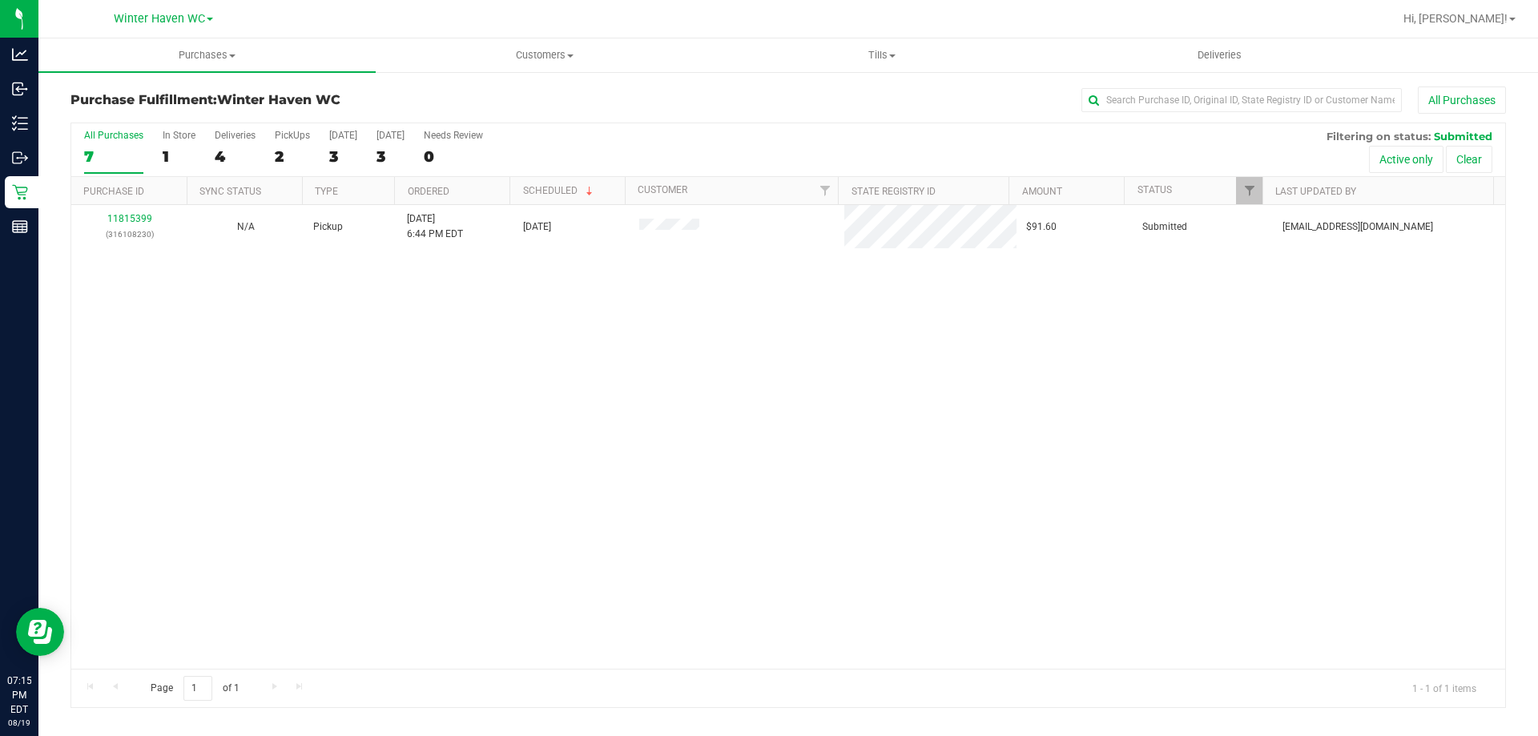
click at [437, 425] on div "11815399 (316108230) N/A Pickup 8/19/2025 6:44 PM EDT 8/19/2025 $91.60 Submitte…" at bounding box center [788, 437] width 1434 height 464
